Goal: Complete application form

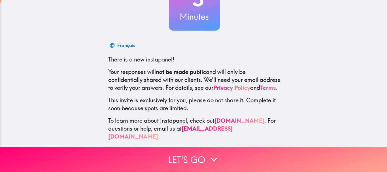
scroll to position [59, 0]
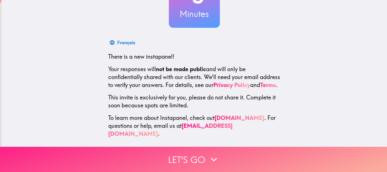
click at [214, 156] on icon "button" at bounding box center [214, 159] width 12 height 12
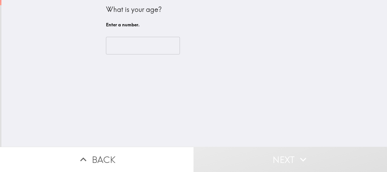
click at [142, 39] on input "number" at bounding box center [143, 46] width 74 height 18
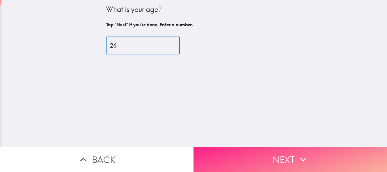
type input "26"
click at [293, 161] on button "Next" at bounding box center [291, 159] width 194 height 25
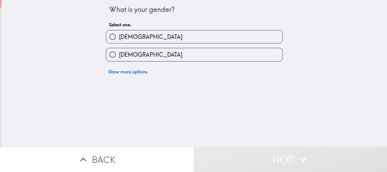
click at [154, 37] on label "[DEMOGRAPHIC_DATA]" at bounding box center [194, 36] width 176 height 13
click at [119, 37] on input "[DEMOGRAPHIC_DATA]" at bounding box center [112, 36] width 13 height 13
radio input "true"
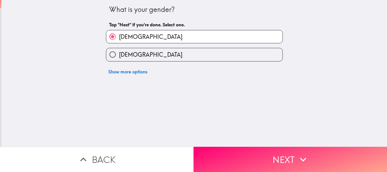
click at [266, 156] on button "Next" at bounding box center [291, 159] width 194 height 25
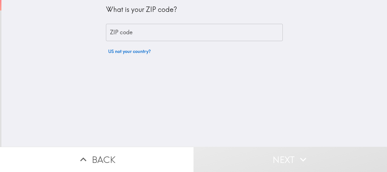
click at [169, 35] on input "ZIP code" at bounding box center [194, 33] width 177 height 18
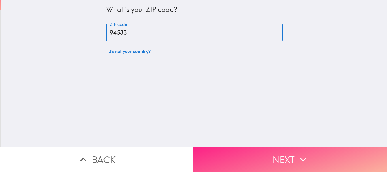
type input "94533"
click at [284, 156] on button "Next" at bounding box center [291, 159] width 194 height 25
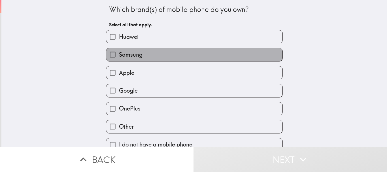
click at [154, 55] on label "Samsung" at bounding box center [194, 54] width 176 height 13
click at [119, 55] on input "Samsung" at bounding box center [112, 54] width 13 height 13
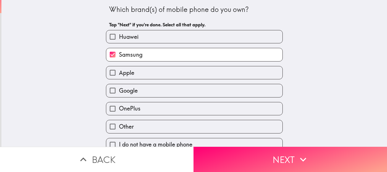
click at [154, 80] on div "Google" at bounding box center [191, 88] width 181 height 18
click at [154, 76] on label "Apple" at bounding box center [194, 72] width 176 height 13
click at [154, 56] on label "Samsung" at bounding box center [194, 54] width 176 height 13
click at [119, 56] on input "Samsung" at bounding box center [112, 54] width 13 height 13
checkbox input "false"
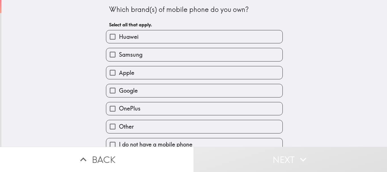
click at [151, 78] on label "Apple" at bounding box center [194, 72] width 176 height 13
click at [119, 78] on input "Apple" at bounding box center [112, 72] width 13 height 13
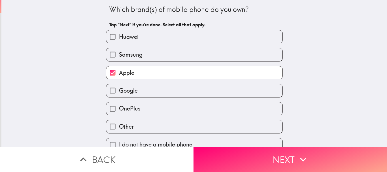
click at [150, 73] on label "Apple" at bounding box center [194, 72] width 176 height 13
click at [119, 73] on input "Apple" at bounding box center [112, 72] width 13 height 13
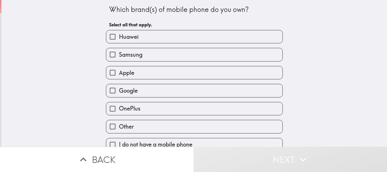
click at [151, 75] on label "Apple" at bounding box center [194, 72] width 176 height 13
click at [119, 75] on input "Apple" at bounding box center [112, 72] width 13 height 13
checkbox input "true"
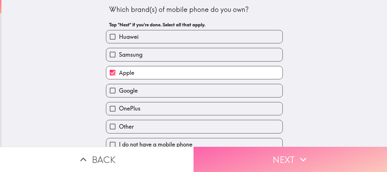
click at [249, 158] on button "Next" at bounding box center [291, 159] width 194 height 25
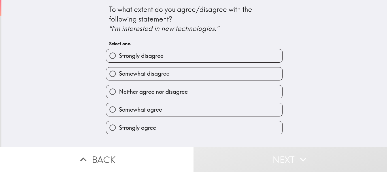
click at [190, 124] on label "Strongly agree" at bounding box center [194, 127] width 176 height 13
click at [119, 124] on input "Strongly agree" at bounding box center [112, 127] width 13 height 13
radio input "true"
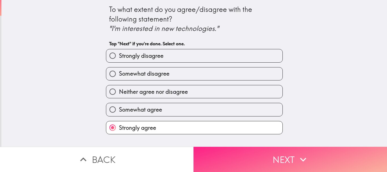
click at [236, 151] on button "Next" at bounding box center [291, 159] width 194 height 25
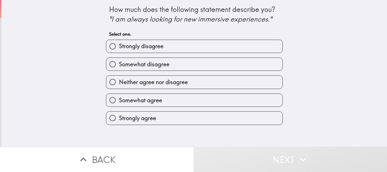
click at [210, 100] on label "Somewhat agree" at bounding box center [194, 100] width 176 height 13
click at [119, 100] on input "Somewhat agree" at bounding box center [112, 100] width 13 height 13
radio input "true"
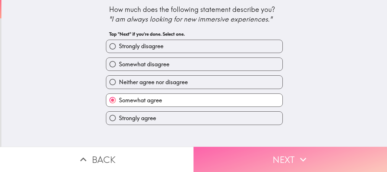
click at [242, 150] on button "Next" at bounding box center [291, 159] width 194 height 25
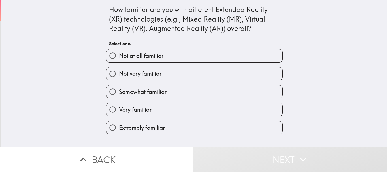
click at [173, 123] on label "Extremely familiar" at bounding box center [194, 127] width 176 height 13
click at [209, 127] on label "Extremely familiar" at bounding box center [194, 127] width 176 height 13
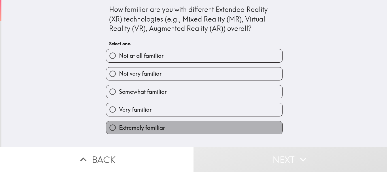
click at [205, 129] on label "Extremely familiar" at bounding box center [194, 127] width 176 height 13
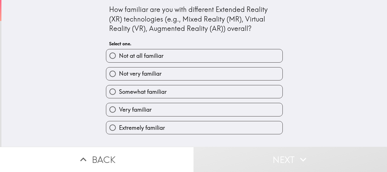
click at [202, 125] on label "Extremely familiar" at bounding box center [194, 127] width 176 height 13
click at [119, 125] on input "Extremely familiar" at bounding box center [112, 127] width 13 height 13
radio input "true"
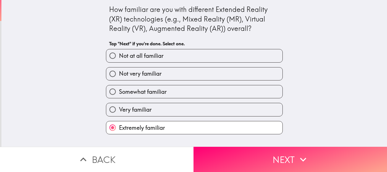
click at [202, 125] on label "Extremely familiar" at bounding box center [194, 127] width 176 height 13
click at [119, 125] on input "Extremely familiar" at bounding box center [112, 127] width 13 height 13
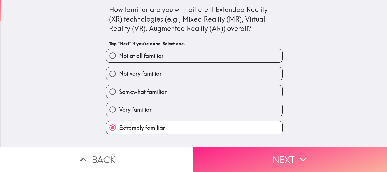
click at [243, 155] on button "Next" at bounding box center [291, 159] width 194 height 25
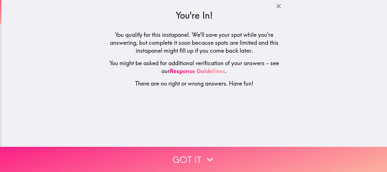
click at [221, 149] on button "Got it" at bounding box center [193, 159] width 387 height 25
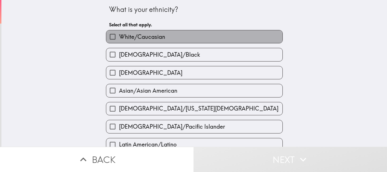
click at [165, 36] on label "White/Caucasian" at bounding box center [194, 36] width 176 height 13
click at [119, 36] on input "White/Caucasian" at bounding box center [112, 36] width 13 height 13
checkbox input "true"
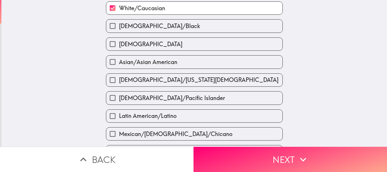
scroll to position [42, 0]
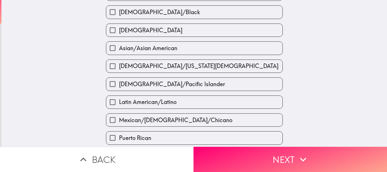
click at [169, 47] on span "Asian/Asian American" at bounding box center [148, 48] width 58 height 8
click at [119, 47] on input "Asian/Asian American" at bounding box center [112, 48] width 13 height 13
checkbox input "true"
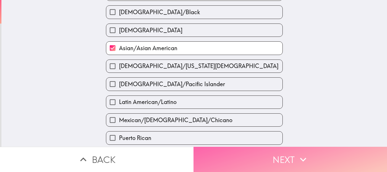
click at [258, 155] on button "Next" at bounding box center [291, 159] width 194 height 25
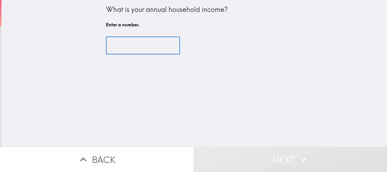
click at [127, 46] on input "number" at bounding box center [143, 46] width 74 height 18
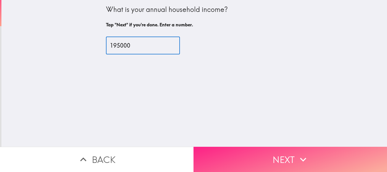
type input "195000"
click at [277, 152] on button "Next" at bounding box center [291, 159] width 194 height 25
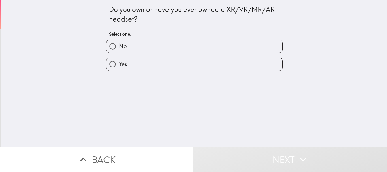
click at [169, 51] on label "No" at bounding box center [194, 46] width 176 height 13
click at [119, 51] on input "No" at bounding box center [112, 46] width 13 height 13
radio input "true"
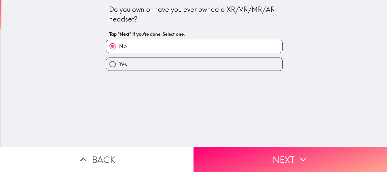
click at [186, 65] on label "Yes" at bounding box center [194, 64] width 176 height 13
click at [119, 65] on input "Yes" at bounding box center [112, 64] width 13 height 13
radio input "true"
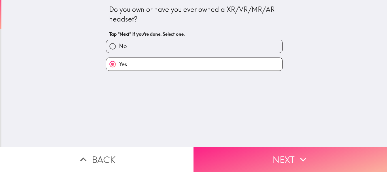
click at [265, 159] on button "Next" at bounding box center [291, 159] width 194 height 25
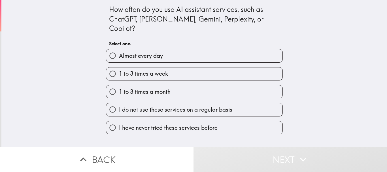
click at [196, 67] on label "1 to 3 times a week" at bounding box center [194, 73] width 176 height 13
click at [119, 67] on input "1 to 3 times a week" at bounding box center [112, 73] width 13 height 13
radio input "true"
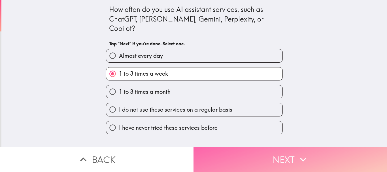
click at [257, 156] on button "Next" at bounding box center [291, 159] width 194 height 25
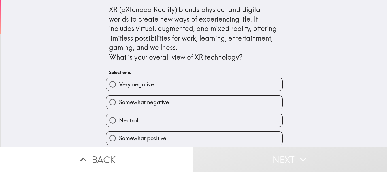
scroll to position [16, 0]
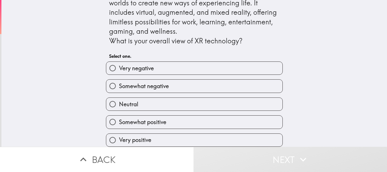
click at [178, 136] on label "Very positive" at bounding box center [194, 140] width 176 height 13
click at [119, 136] on input "Very positive" at bounding box center [112, 140] width 13 height 13
radio input "true"
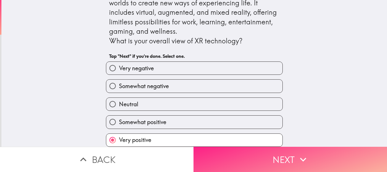
click at [257, 155] on button "Next" at bounding box center [291, 159] width 194 height 25
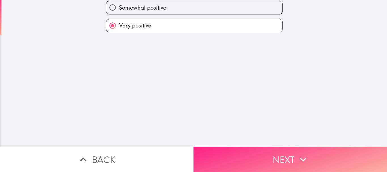
scroll to position [0, 0]
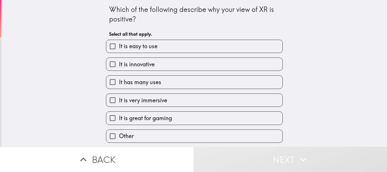
click at [169, 66] on label "It is innovative" at bounding box center [194, 64] width 176 height 13
click at [119, 66] on input "It is innovative" at bounding box center [112, 64] width 13 height 13
checkbox input "true"
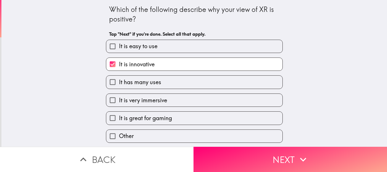
click at [170, 80] on label "It has many uses" at bounding box center [194, 82] width 176 height 13
click at [119, 80] on input "It has many uses" at bounding box center [112, 82] width 13 height 13
checkbox input "true"
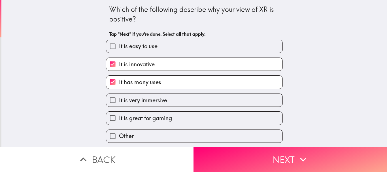
click at [174, 97] on label "It is very immersive" at bounding box center [194, 100] width 176 height 13
click at [119, 97] on input "It is very immersive" at bounding box center [112, 100] width 13 height 13
checkbox input "true"
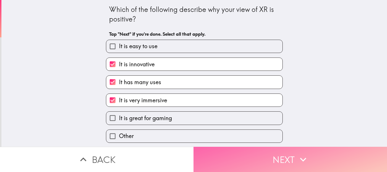
click at [239, 160] on button "Next" at bounding box center [291, 159] width 194 height 25
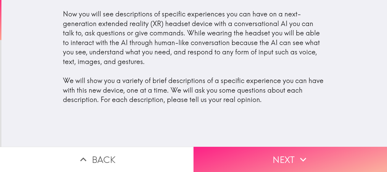
click at [263, 154] on button "Next" at bounding box center [291, 159] width 194 height 25
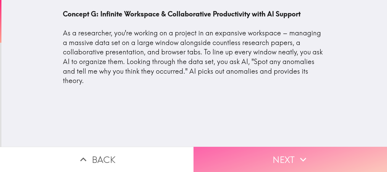
drag, startPoint x: 252, startPoint y: 153, endPoint x: 252, endPoint y: 148, distance: 4.5
click at [252, 151] on button "Next" at bounding box center [291, 159] width 194 height 25
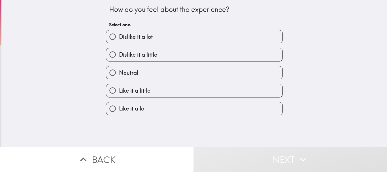
click at [170, 105] on label "Like it a lot" at bounding box center [194, 108] width 176 height 13
click at [119, 105] on input "Like it a lot" at bounding box center [112, 108] width 13 height 13
radio input "true"
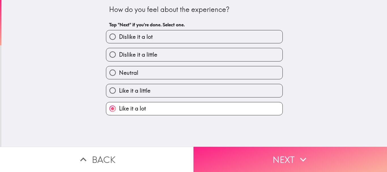
click at [268, 160] on button "Next" at bounding box center [291, 159] width 194 height 25
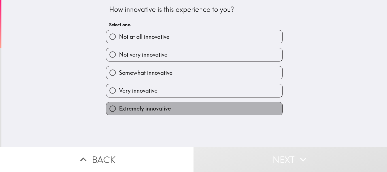
click at [185, 106] on label "Extremely innovative" at bounding box center [194, 108] width 176 height 13
click at [119, 106] on input "Extremely innovative" at bounding box center [112, 108] width 13 height 13
radio input "true"
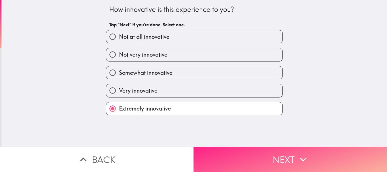
click at [273, 155] on button "Next" at bounding box center [291, 159] width 194 height 25
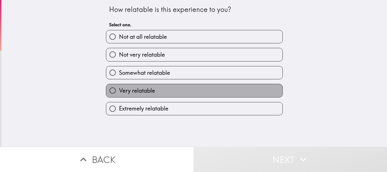
drag, startPoint x: 213, startPoint y: 92, endPoint x: 217, endPoint y: 97, distance: 6.8
click at [214, 92] on label "Very relatable" at bounding box center [194, 90] width 176 height 13
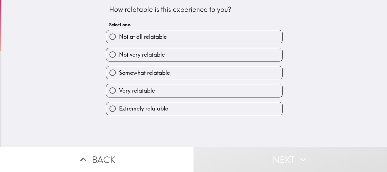
click at [216, 117] on div "How relatable is this experience to you? Select one. Not at all relatable Not v…" at bounding box center [194, 73] width 386 height 147
click at [216, 110] on label "Extremely relatable" at bounding box center [194, 108] width 176 height 13
click at [119, 110] on input "Extremely relatable" at bounding box center [112, 108] width 13 height 13
radio input "true"
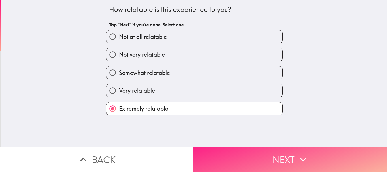
click at [271, 162] on button "Next" at bounding box center [291, 159] width 194 height 25
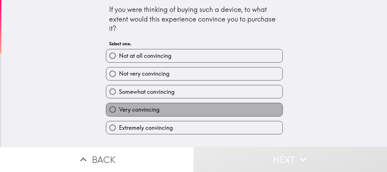
click at [189, 110] on label "Very convincing" at bounding box center [194, 109] width 176 height 13
click at [119, 110] on input "Very convincing" at bounding box center [112, 109] width 13 height 13
radio input "true"
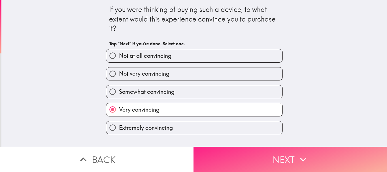
click at [243, 150] on button "Next" at bounding box center [291, 159] width 194 height 25
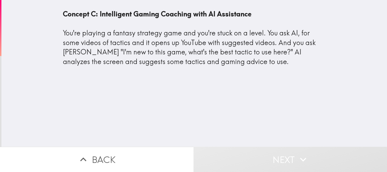
click at [214, 100] on div "Concept C: Intelligent Gaming Coaching with AI Assistance You're playing a fant…" at bounding box center [194, 73] width 386 height 147
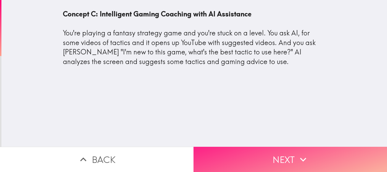
click at [289, 161] on button "Next" at bounding box center [291, 159] width 194 height 25
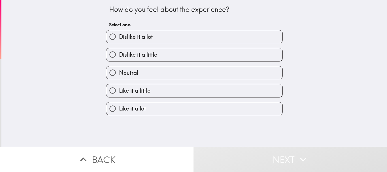
drag, startPoint x: 166, startPoint y: 108, endPoint x: 195, endPoint y: 115, distance: 29.4
click at [166, 108] on label "Like it a lot" at bounding box center [194, 108] width 176 height 13
click at [119, 108] on input "Like it a lot" at bounding box center [112, 108] width 13 height 13
radio input "true"
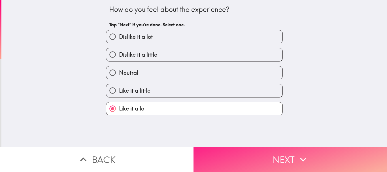
click at [266, 169] on button "Next" at bounding box center [291, 159] width 194 height 25
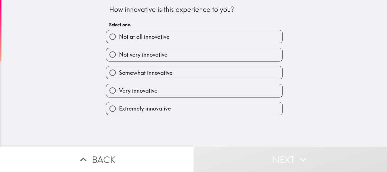
click at [203, 109] on label "Extremely innovative" at bounding box center [194, 108] width 176 height 13
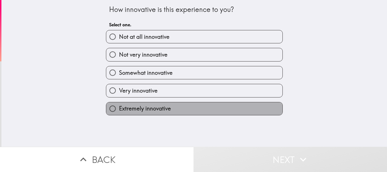
click at [209, 109] on label "Extremely innovative" at bounding box center [194, 108] width 176 height 13
click at [119, 109] on input "Extremely innovative" at bounding box center [112, 108] width 13 height 13
radio input "true"
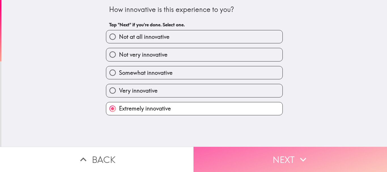
click at [268, 155] on button "Next" at bounding box center [291, 159] width 194 height 25
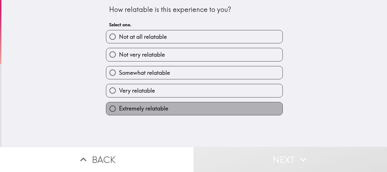
click at [195, 109] on label "Extremely relatable" at bounding box center [194, 108] width 176 height 13
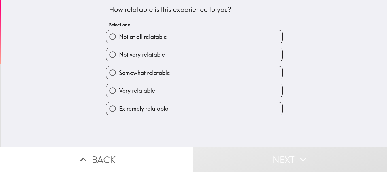
click at [220, 111] on label "Extremely relatable" at bounding box center [194, 108] width 176 height 13
click at [212, 109] on label "Extremely relatable" at bounding box center [194, 108] width 176 height 13
click at [119, 109] on input "Extremely relatable" at bounding box center [112, 108] width 13 height 13
radio input "true"
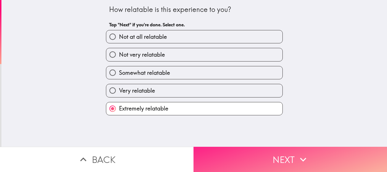
click at [248, 157] on button "Next" at bounding box center [291, 159] width 194 height 25
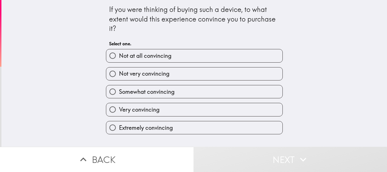
click at [164, 107] on label "Very convincing" at bounding box center [194, 109] width 176 height 13
click at [119, 107] on input "Very convincing" at bounding box center [112, 109] width 13 height 13
radio input "true"
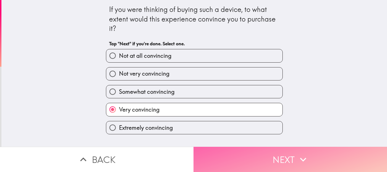
click at [250, 159] on button "Next" at bounding box center [291, 159] width 194 height 25
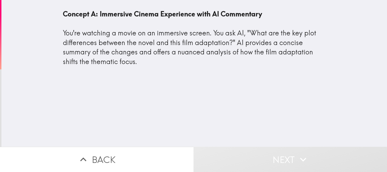
click at [178, 97] on div "Concept A: Immersive Cinema Experience with AI Commentary You're watching a mov…" at bounding box center [194, 73] width 386 height 147
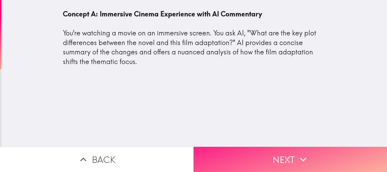
click at [267, 158] on button "Next" at bounding box center [291, 159] width 194 height 25
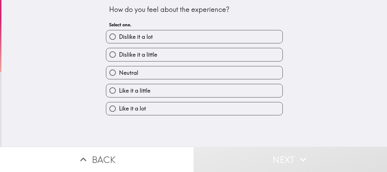
click at [178, 104] on label "Like it a lot" at bounding box center [194, 108] width 176 height 13
click at [119, 104] on input "Like it a lot" at bounding box center [112, 108] width 13 height 13
radio input "true"
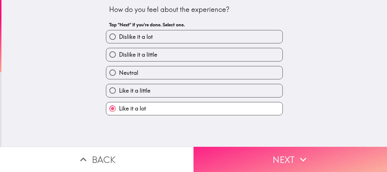
click at [251, 154] on button "Next" at bounding box center [291, 159] width 194 height 25
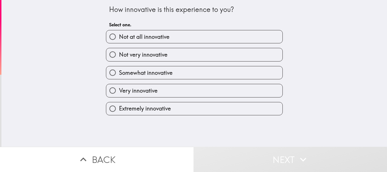
click at [197, 97] on div "Extremely innovative" at bounding box center [191, 106] width 181 height 18
click at [200, 93] on label "Very innovative" at bounding box center [194, 90] width 176 height 13
click at [119, 93] on input "Very innovative" at bounding box center [112, 90] width 13 height 13
radio input "true"
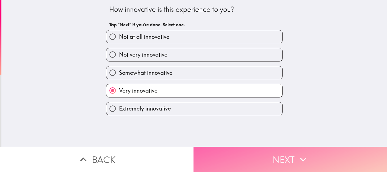
click at [251, 153] on button "Next" at bounding box center [291, 159] width 194 height 25
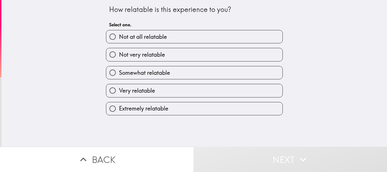
click at [195, 95] on label "Very relatable" at bounding box center [194, 90] width 176 height 13
click at [119, 95] on input "Very relatable" at bounding box center [112, 90] width 13 height 13
radio input "true"
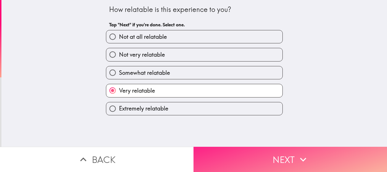
click at [257, 152] on button "Next" at bounding box center [291, 159] width 194 height 25
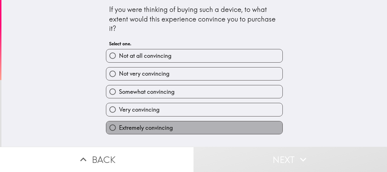
click at [219, 125] on label "Extremely convincing" at bounding box center [194, 127] width 176 height 13
click at [119, 125] on input "Extremely convincing" at bounding box center [112, 127] width 13 height 13
radio input "true"
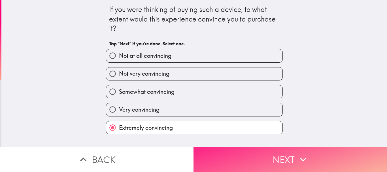
click at [261, 156] on button "Next" at bounding box center [291, 159] width 194 height 25
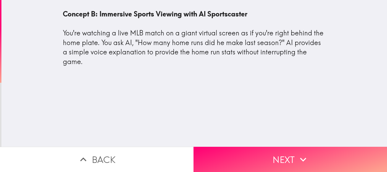
click at [237, 94] on div "Concept B: Immersive Sports Viewing with AI Sportscaster You're watching a live…" at bounding box center [194, 73] width 386 height 147
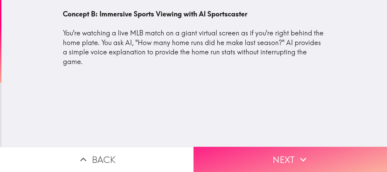
click at [262, 156] on button "Next" at bounding box center [291, 159] width 194 height 25
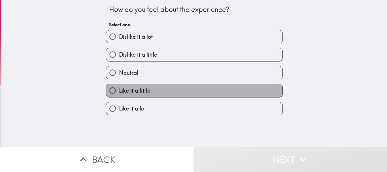
click at [194, 92] on label "Like it a little" at bounding box center [194, 90] width 176 height 13
click at [119, 92] on input "Like it a little" at bounding box center [112, 90] width 13 height 13
radio input "true"
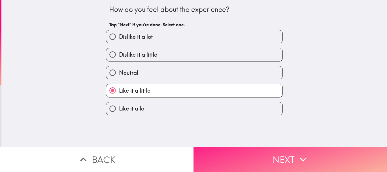
click at [251, 148] on button "Next" at bounding box center [291, 159] width 194 height 25
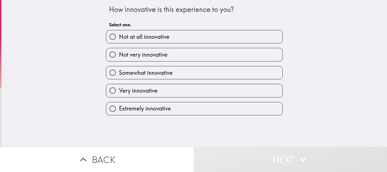
click at [210, 97] on div "Extremely innovative" at bounding box center [191, 106] width 181 height 18
click at [211, 95] on label "Very innovative" at bounding box center [194, 90] width 176 height 13
click at [119, 95] on input "Very innovative" at bounding box center [112, 90] width 13 height 13
radio input "true"
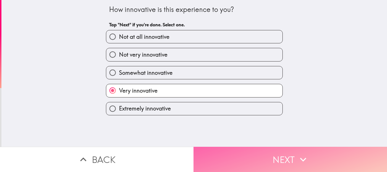
click at [256, 154] on button "Next" at bounding box center [291, 159] width 194 height 25
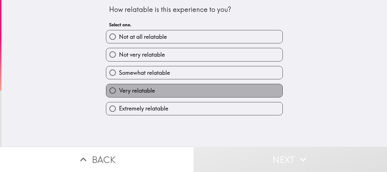
click at [180, 94] on label "Very relatable" at bounding box center [194, 90] width 176 height 13
click at [119, 94] on input "Very relatable" at bounding box center [112, 90] width 13 height 13
radio input "true"
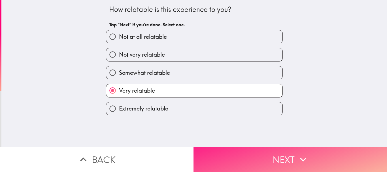
click at [258, 152] on button "Next" at bounding box center [291, 159] width 194 height 25
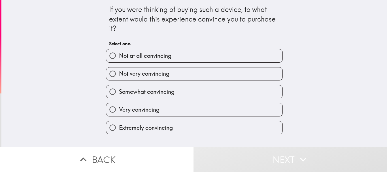
click at [183, 104] on label "Very convincing" at bounding box center [194, 109] width 176 height 13
click at [119, 104] on input "Very convincing" at bounding box center [112, 109] width 13 height 13
radio input "true"
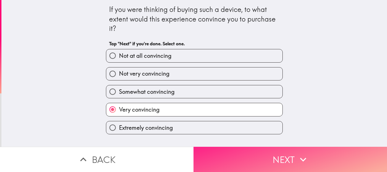
click at [281, 157] on button "Next" at bounding box center [291, 159] width 194 height 25
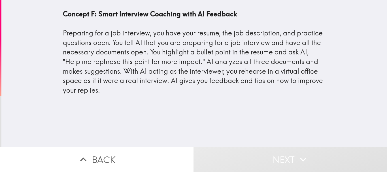
click at [230, 107] on div "Concept F: Smart Interview Coaching with AI Feedback Preparing for a job interv…" at bounding box center [194, 73] width 386 height 147
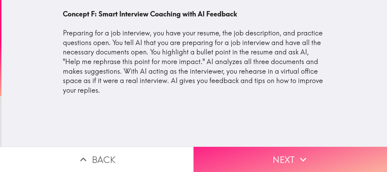
click at [267, 155] on button "Next" at bounding box center [291, 159] width 194 height 25
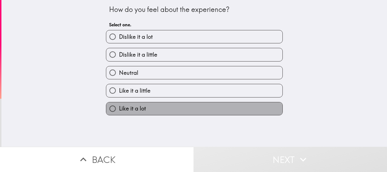
click at [201, 105] on label "Like it a lot" at bounding box center [194, 108] width 176 height 13
click at [119, 105] on input "Like it a lot" at bounding box center [112, 108] width 13 height 13
radio input "true"
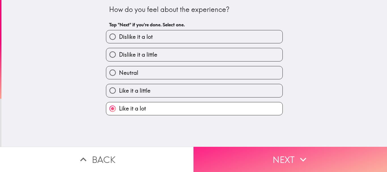
click at [264, 150] on button "Next" at bounding box center [291, 159] width 194 height 25
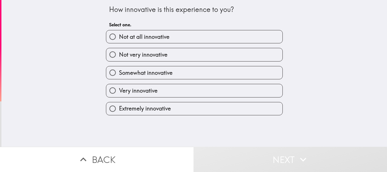
click at [223, 94] on label "Very innovative" at bounding box center [194, 90] width 176 height 13
click at [119, 94] on input "Very innovative" at bounding box center [112, 90] width 13 height 13
radio input "true"
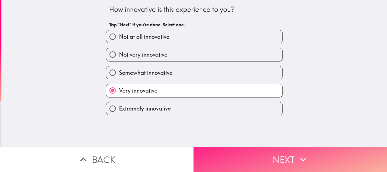
click at [278, 157] on button "Next" at bounding box center [291, 159] width 194 height 25
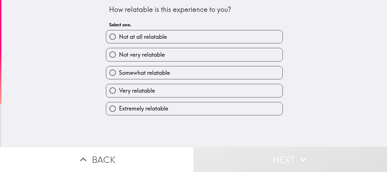
click at [229, 108] on label "Extremely relatable" at bounding box center [194, 108] width 176 height 13
click at [119, 108] on input "Extremely relatable" at bounding box center [112, 108] width 13 height 13
radio input "true"
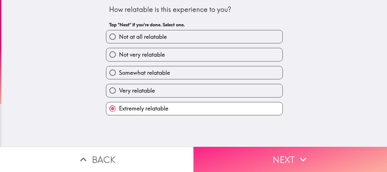
click at [268, 155] on button "Next" at bounding box center [291, 159] width 194 height 25
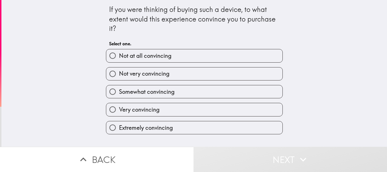
click at [231, 112] on label "Very convincing" at bounding box center [194, 109] width 176 height 13
click at [119, 112] on input "Very convincing" at bounding box center [112, 109] width 13 height 13
radio input "true"
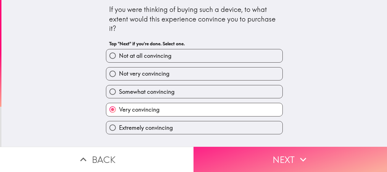
click at [285, 164] on button "Next" at bounding box center [291, 159] width 194 height 25
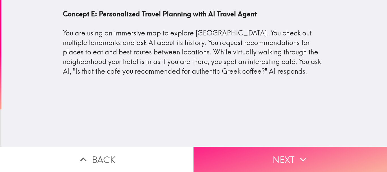
click at [251, 153] on button "Next" at bounding box center [291, 159] width 194 height 25
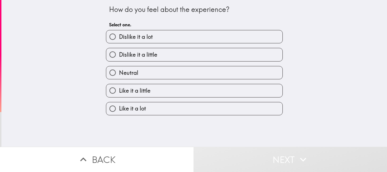
click at [210, 107] on label "Like it a lot" at bounding box center [194, 108] width 176 height 13
click at [119, 107] on input "Like it a lot" at bounding box center [112, 108] width 13 height 13
radio input "true"
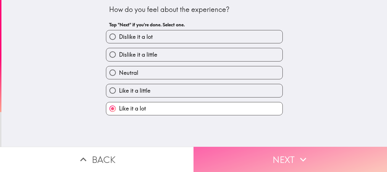
click at [275, 160] on button "Next" at bounding box center [291, 159] width 194 height 25
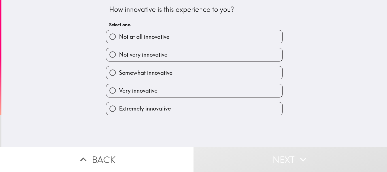
click at [171, 101] on div "Extremely innovative" at bounding box center [191, 106] width 181 height 18
click at [171, 95] on label "Very innovative" at bounding box center [194, 90] width 176 height 13
click at [119, 95] on input "Very innovative" at bounding box center [112, 90] width 13 height 13
radio input "true"
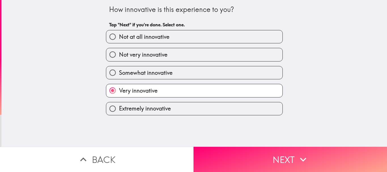
click at [241, 141] on div "How innovative is this experience to you? Tap "Next" if you're done. Select one…" at bounding box center [194, 73] width 386 height 147
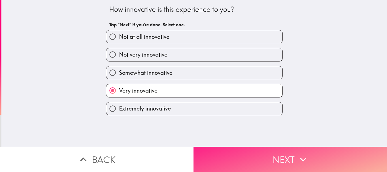
click at [244, 150] on button "Next" at bounding box center [291, 159] width 194 height 25
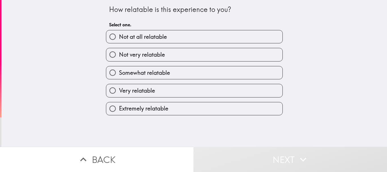
click at [171, 103] on label "Extremely relatable" at bounding box center [194, 108] width 176 height 13
click at [119, 103] on input "Extremely relatable" at bounding box center [112, 108] width 13 height 13
radio input "true"
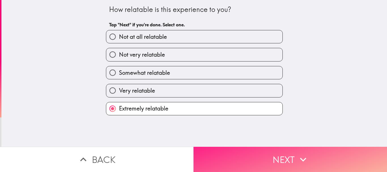
click at [294, 162] on button "Next" at bounding box center [291, 159] width 194 height 25
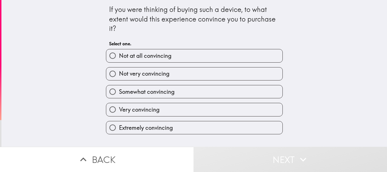
click at [211, 107] on label "Very convincing" at bounding box center [194, 109] width 176 height 13
click at [119, 107] on input "Very convincing" at bounding box center [112, 109] width 13 height 13
radio input "true"
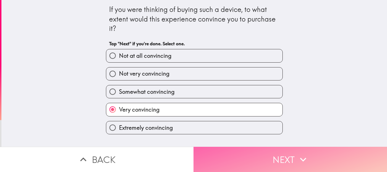
click at [266, 152] on button "Next" at bounding box center [291, 159] width 194 height 25
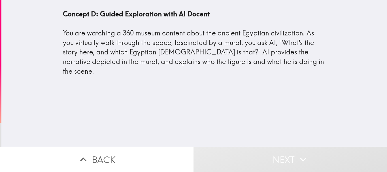
click at [237, 102] on div "Concept D: Guided Exploration with AI Docent You are watching a 360 museum cont…" at bounding box center [194, 73] width 386 height 147
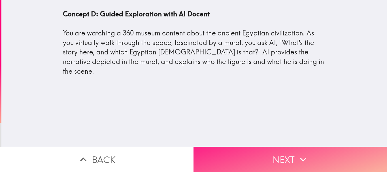
click at [260, 148] on button "Next" at bounding box center [291, 159] width 194 height 25
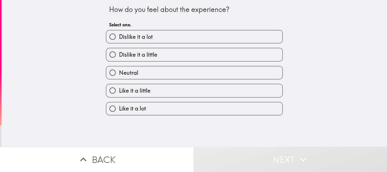
click at [177, 108] on label "Like it a lot" at bounding box center [194, 108] width 176 height 13
click at [119, 108] on input "Like it a lot" at bounding box center [112, 108] width 13 height 13
radio input "true"
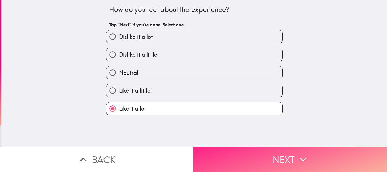
click at [279, 163] on button "Next" at bounding box center [291, 159] width 194 height 25
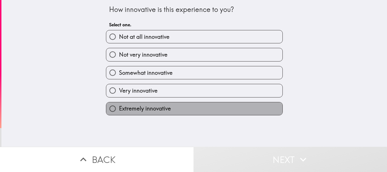
drag, startPoint x: 211, startPoint y: 114, endPoint x: 214, endPoint y: 114, distance: 3.0
click at [213, 112] on label "Extremely innovative" at bounding box center [194, 108] width 176 height 13
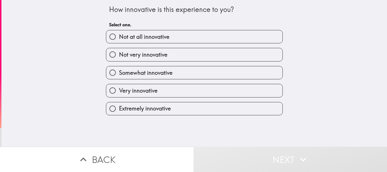
click at [233, 119] on div "How innovative is this experience to you? Select one. Not at all innovative Not…" at bounding box center [194, 73] width 386 height 147
click at [231, 112] on label "Extremely innovative" at bounding box center [194, 108] width 176 height 13
click at [119, 112] on input "Extremely innovative" at bounding box center [112, 108] width 13 height 13
radio input "true"
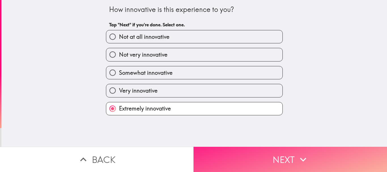
click at [283, 161] on button "Next" at bounding box center [291, 159] width 194 height 25
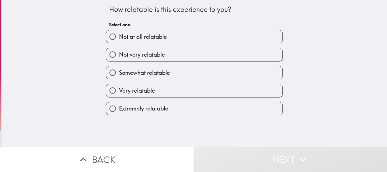
click at [215, 90] on label "Very relatable" at bounding box center [194, 90] width 176 height 13
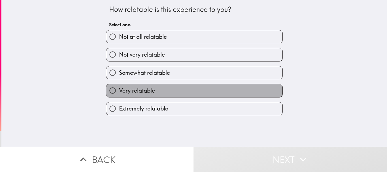
drag, startPoint x: 217, startPoint y: 94, endPoint x: 226, endPoint y: 104, distance: 13.2
click at [217, 94] on label "Very relatable" at bounding box center [194, 90] width 176 height 13
click at [119, 94] on input "Very relatable" at bounding box center [112, 90] width 13 height 13
radio input "true"
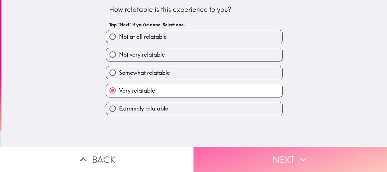
click at [269, 149] on button "Next" at bounding box center [291, 159] width 194 height 25
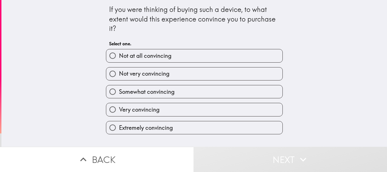
click at [226, 116] on div "Extremely convincing" at bounding box center [191, 125] width 181 height 18
drag, startPoint x: 222, startPoint y: 109, endPoint x: 230, endPoint y: 113, distance: 9.1
click at [224, 109] on label "Very convincing" at bounding box center [194, 109] width 176 height 13
click at [218, 110] on label "Very convincing" at bounding box center [194, 109] width 176 height 13
click at [224, 112] on label "Very convincing" at bounding box center [194, 109] width 176 height 13
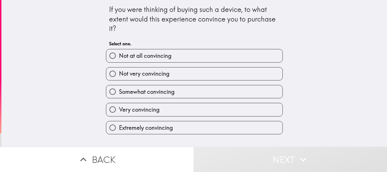
click at [119, 112] on input "Very convincing" at bounding box center [112, 109] width 13 height 13
radio input "true"
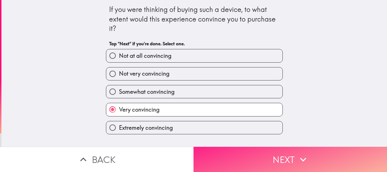
click at [252, 149] on button "Next" at bounding box center [291, 159] width 194 height 25
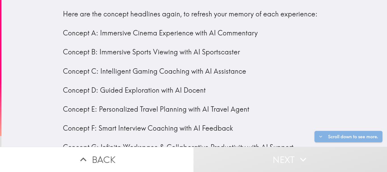
scroll to position [15, 0]
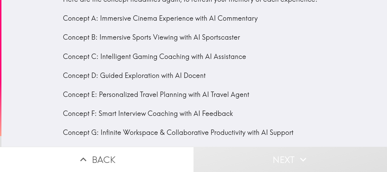
click at [234, 129] on div "Here are the concept headlines again, to refresh your memory of each experience…" at bounding box center [194, 66] width 263 height 143
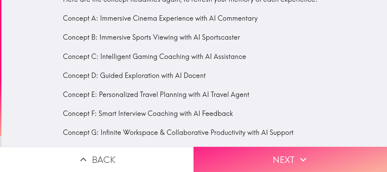
click at [273, 154] on button "Next" at bounding box center [291, 159] width 194 height 25
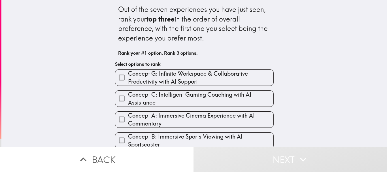
click at [198, 81] on span "Concept G: Infinite Workspace & Collaborative Productivity with AI Support" at bounding box center [200, 78] width 145 height 16
click at [128, 81] on input "Concept G: Infinite Workspace & Collaborative Productivity with AI Support" at bounding box center [121, 77] width 13 height 13
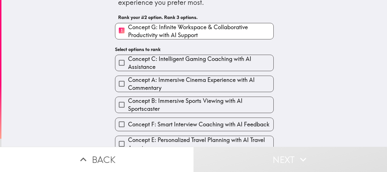
scroll to position [59, 0]
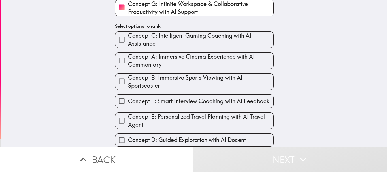
click at [192, 61] on span "Concept A: Immersive Cinema Experience with AI Commentary" at bounding box center [200, 61] width 145 height 16
click at [128, 61] on input "Concept A: Immersive Cinema Experience with AI Commentary" at bounding box center [121, 60] width 13 height 13
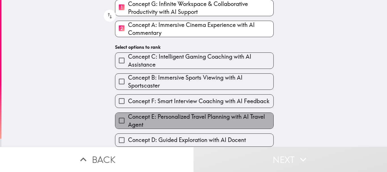
click at [197, 120] on span "Concept E: Personalized Travel Planning with AI Travel Agent" at bounding box center [200, 121] width 145 height 16
click at [128, 120] on input "Concept E: Personalized Travel Planning with AI Travel Agent" at bounding box center [121, 120] width 13 height 13
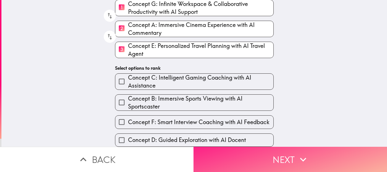
click at [262, 160] on button "Next" at bounding box center [291, 159] width 194 height 25
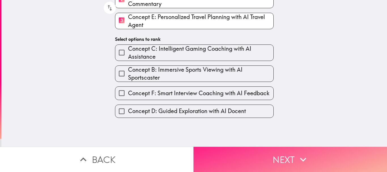
scroll to position [0, 0]
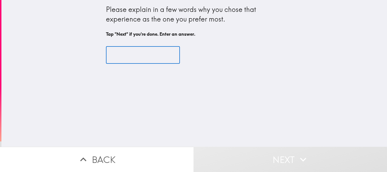
click at [163, 56] on input "text" at bounding box center [143, 55] width 74 height 18
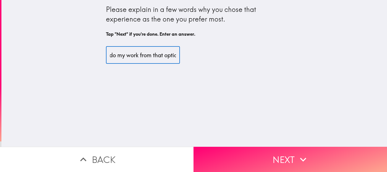
scroll to position [0, 138]
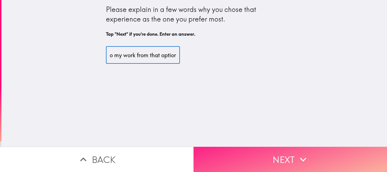
type input "I like that I could have everything I need and more to do my work from that opt…"
click at [276, 156] on button "Next" at bounding box center [291, 159] width 194 height 25
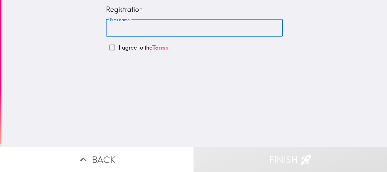
click at [178, 34] on input "First name" at bounding box center [194, 28] width 177 height 18
type input "[PERSON_NAME]"
click at [139, 44] on p "I agree to the Terms ." at bounding box center [144, 48] width 51 height 8
click at [119, 44] on input "I agree to the Terms ." at bounding box center [112, 47] width 13 height 13
checkbox input "true"
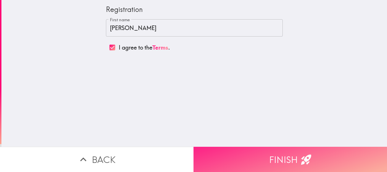
click at [247, 152] on button "Finish" at bounding box center [291, 159] width 194 height 25
